Goal: Task Accomplishment & Management: Complete application form

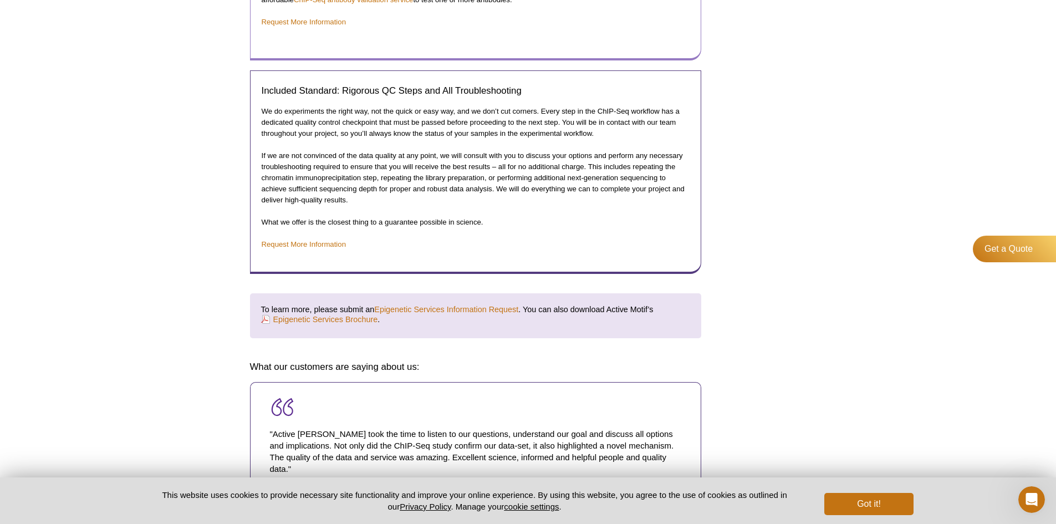
scroll to position [1497, 0]
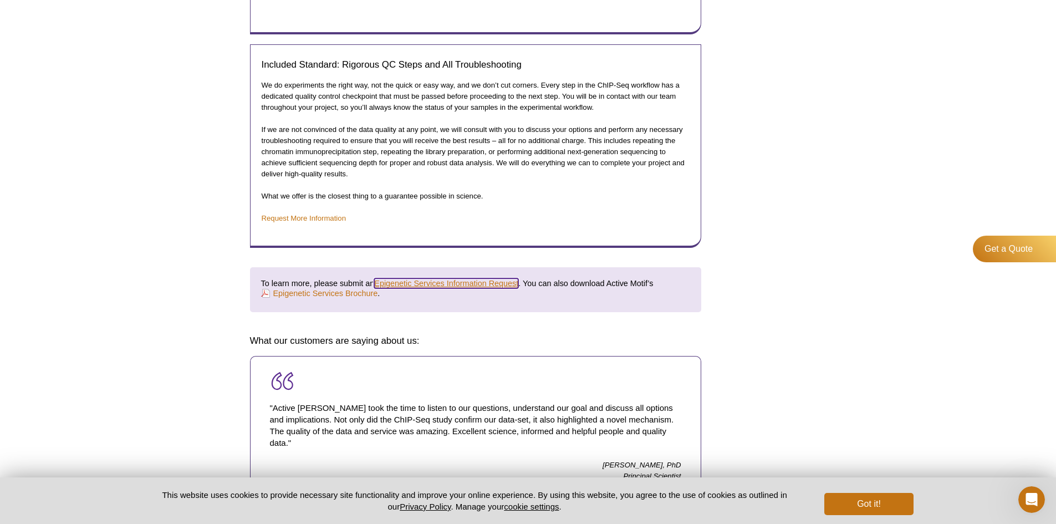
click at [445, 284] on link "Epigenetic Services Information Request" at bounding box center [446, 283] width 144 height 10
